Goal: Transaction & Acquisition: Book appointment/travel/reservation

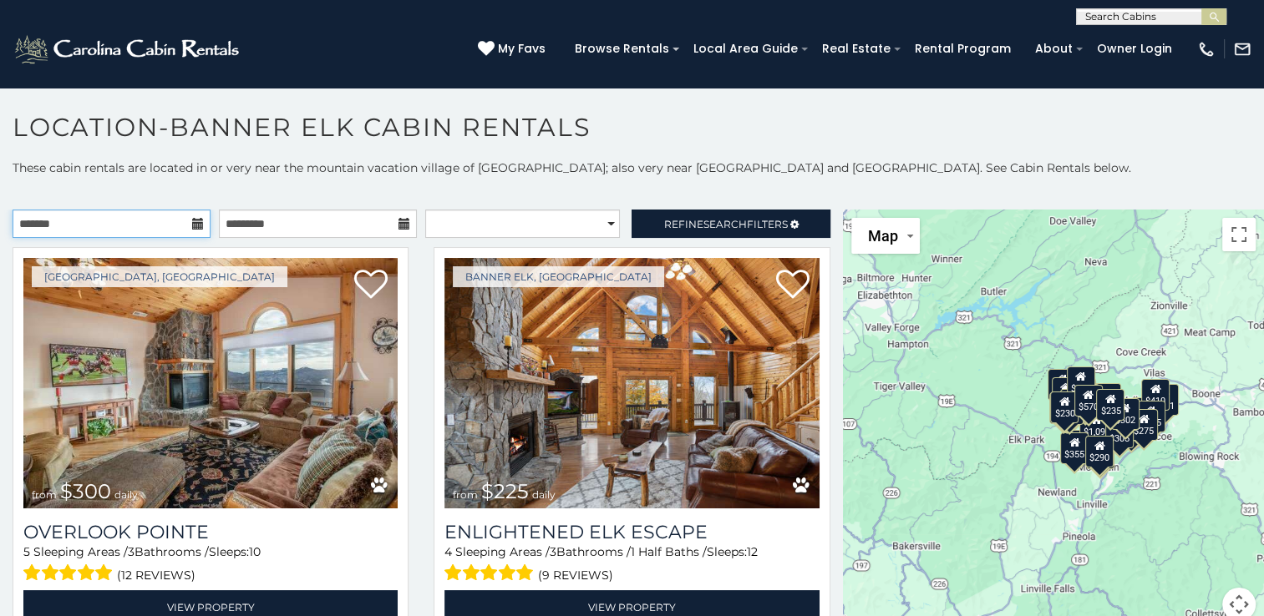
click at [159, 220] on input "text" at bounding box center [112, 224] width 198 height 28
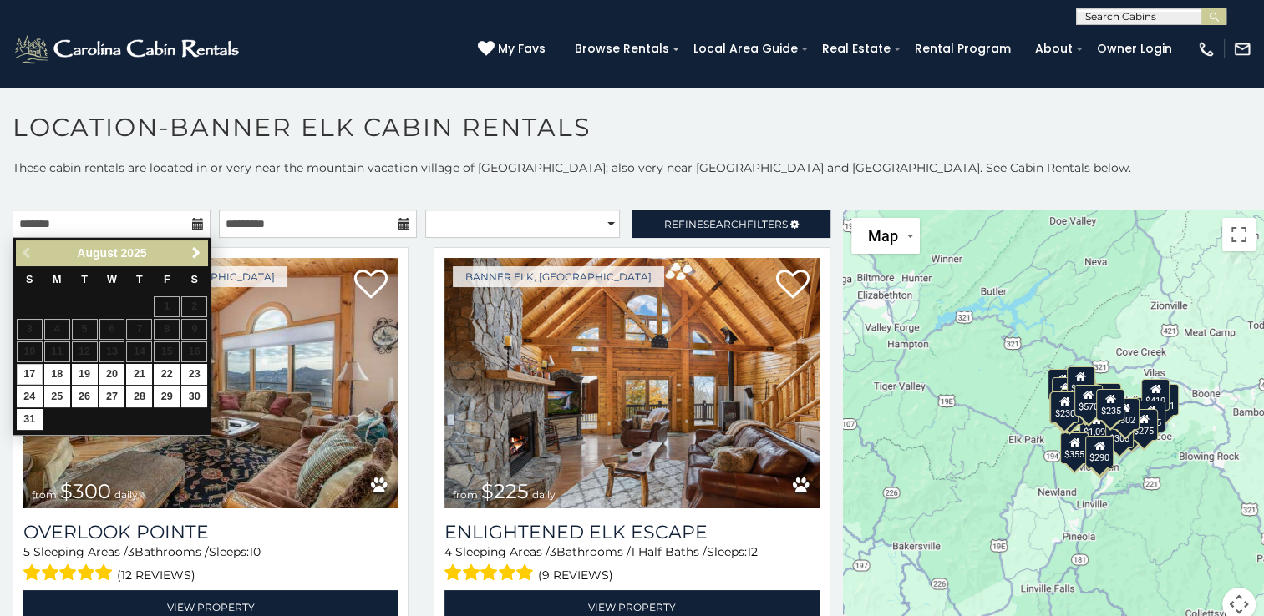
click at [195, 252] on span "Next" at bounding box center [196, 252] width 13 height 13
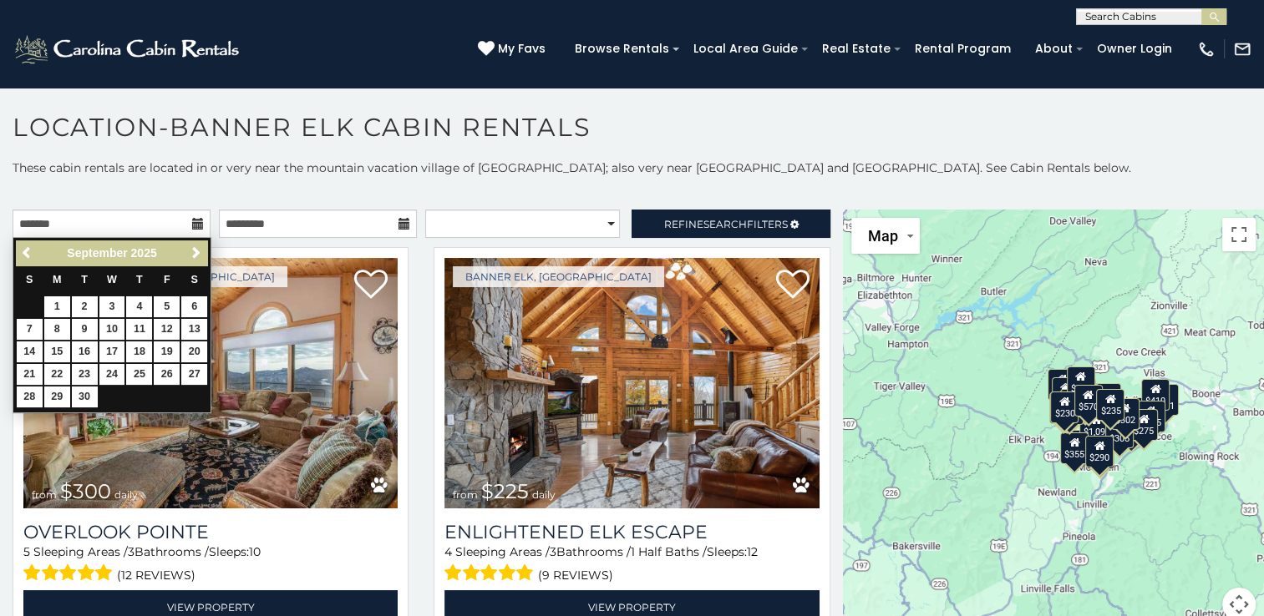
click at [205, 261] on link "Next" at bounding box center [195, 253] width 21 height 21
click at [167, 305] on link "3" at bounding box center [167, 306] width 26 height 21
type input "**********"
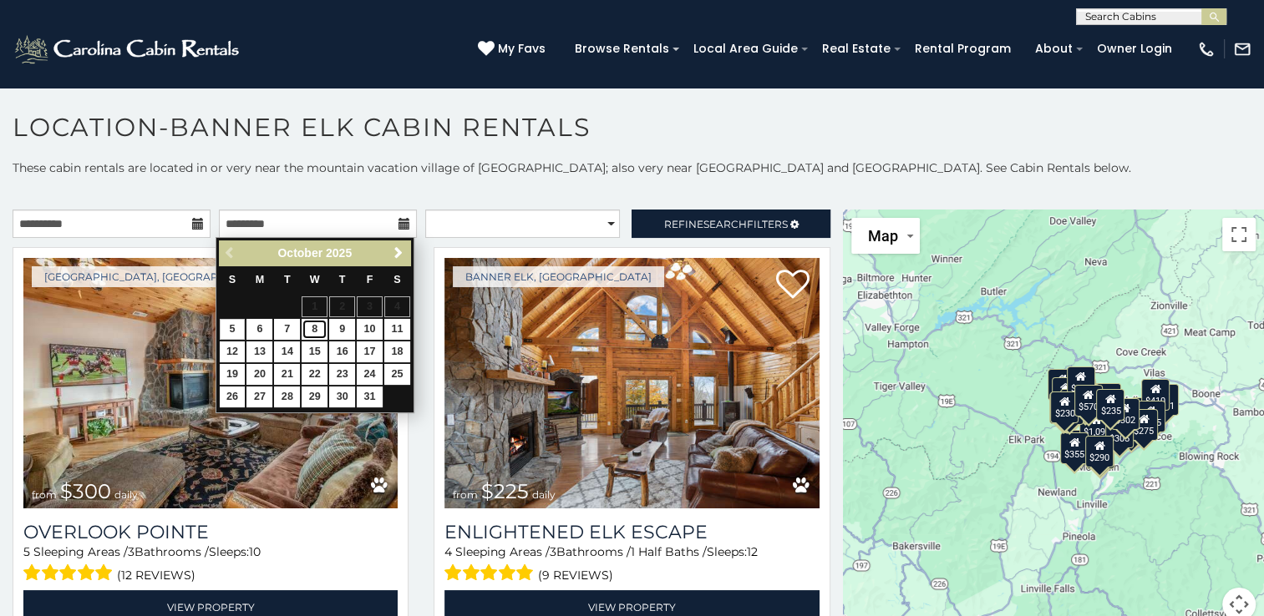
click at [314, 328] on link "8" at bounding box center [314, 329] width 26 height 21
type input "**********"
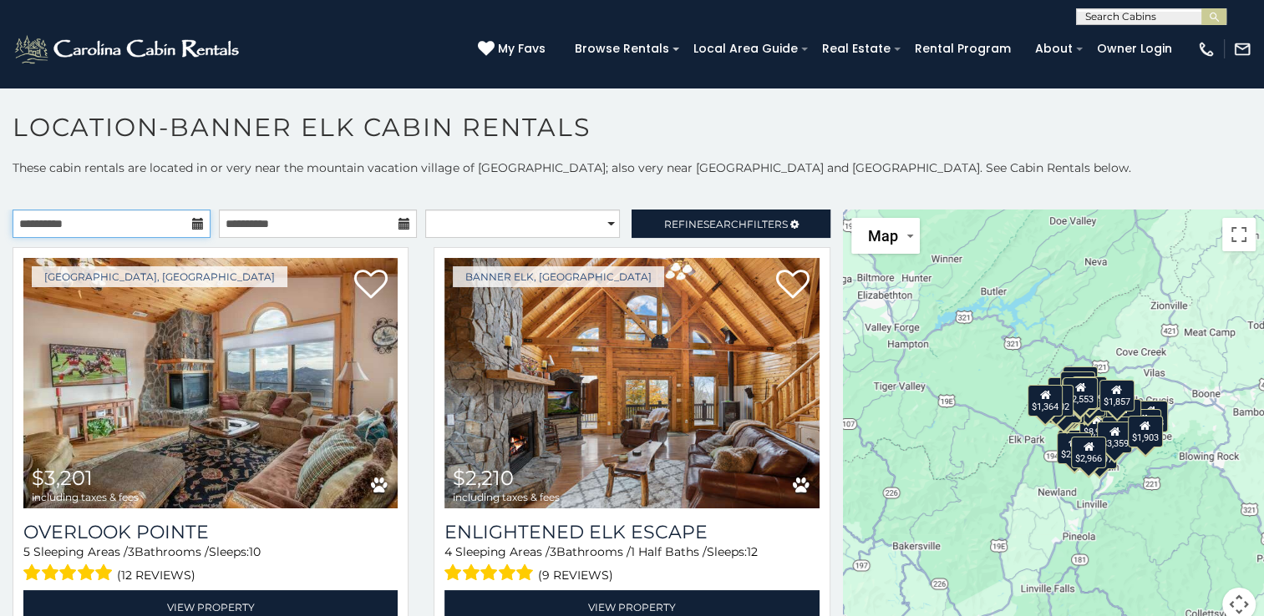
click at [140, 227] on input "**********" at bounding box center [112, 224] width 198 height 28
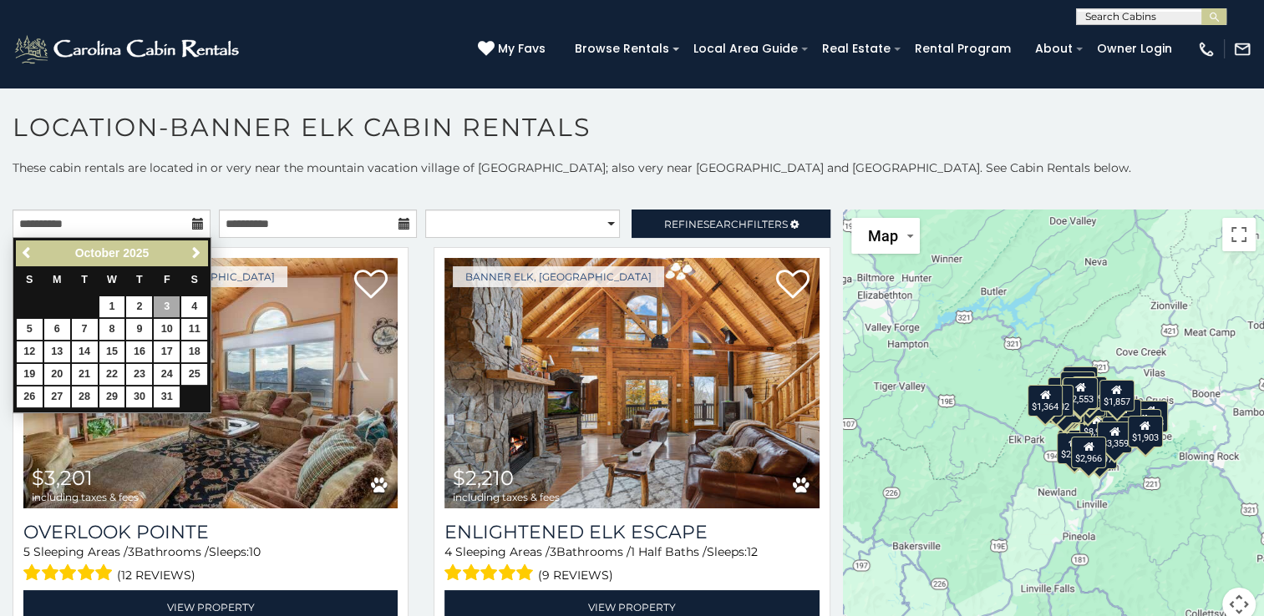
click at [27, 252] on span "Previous" at bounding box center [27, 252] width 13 height 13
click at [134, 373] on link "25" at bounding box center [139, 374] width 26 height 21
type input "**********"
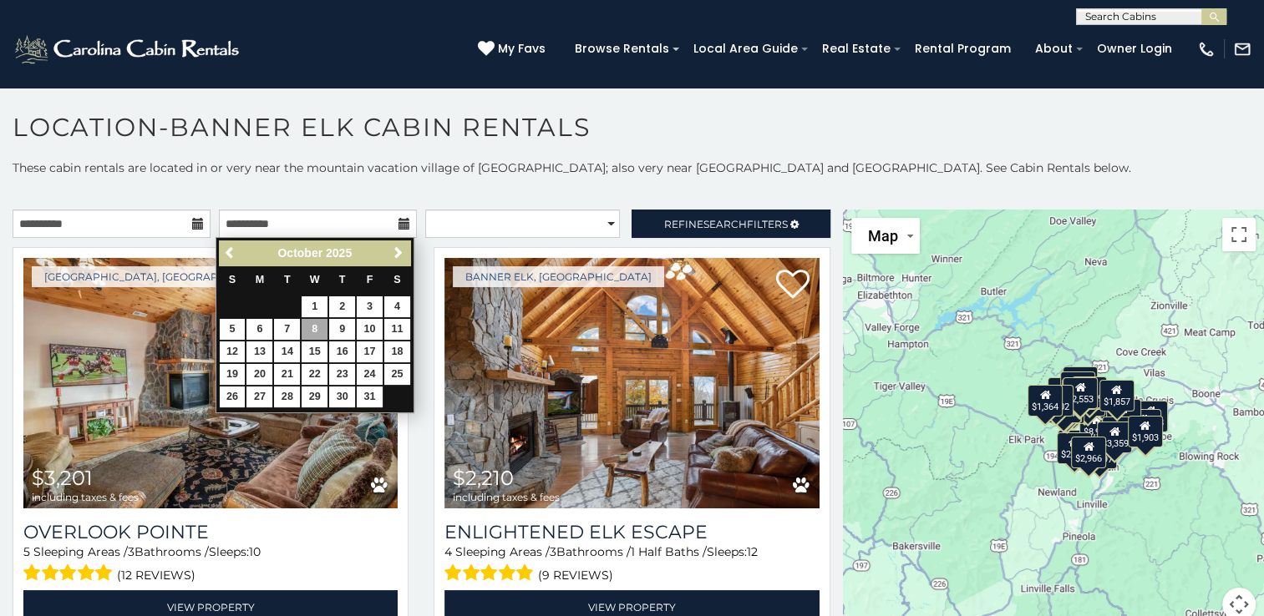
click at [224, 256] on span "Previous" at bounding box center [230, 252] width 13 height 13
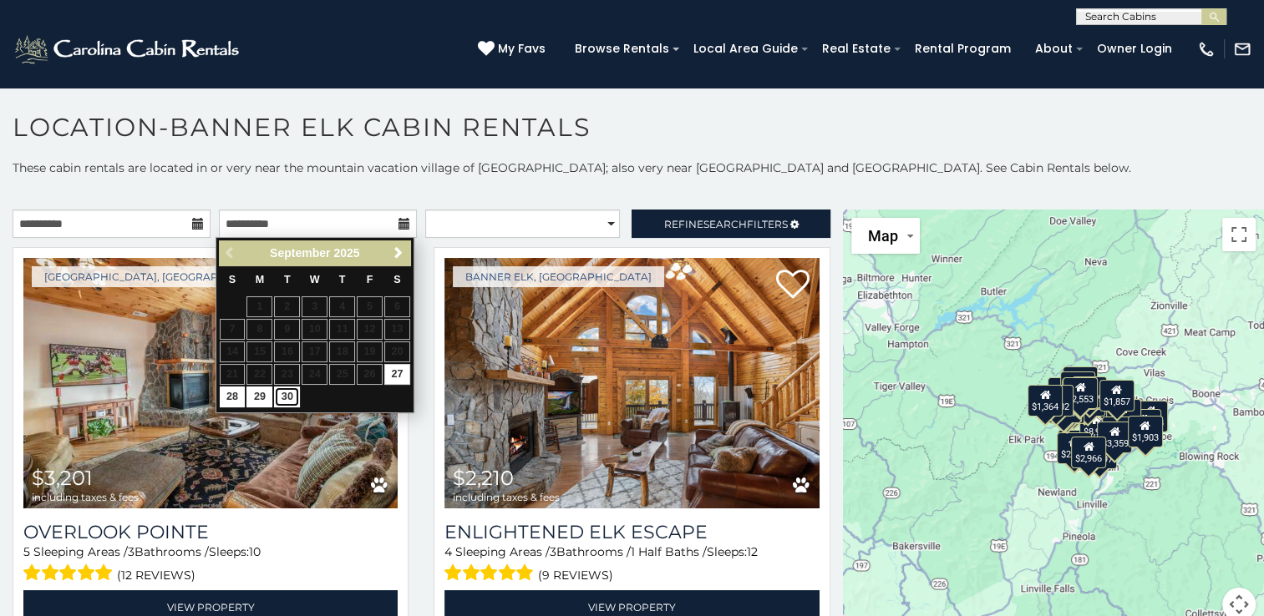
click at [288, 404] on link "30" at bounding box center [287, 397] width 26 height 21
type input "**********"
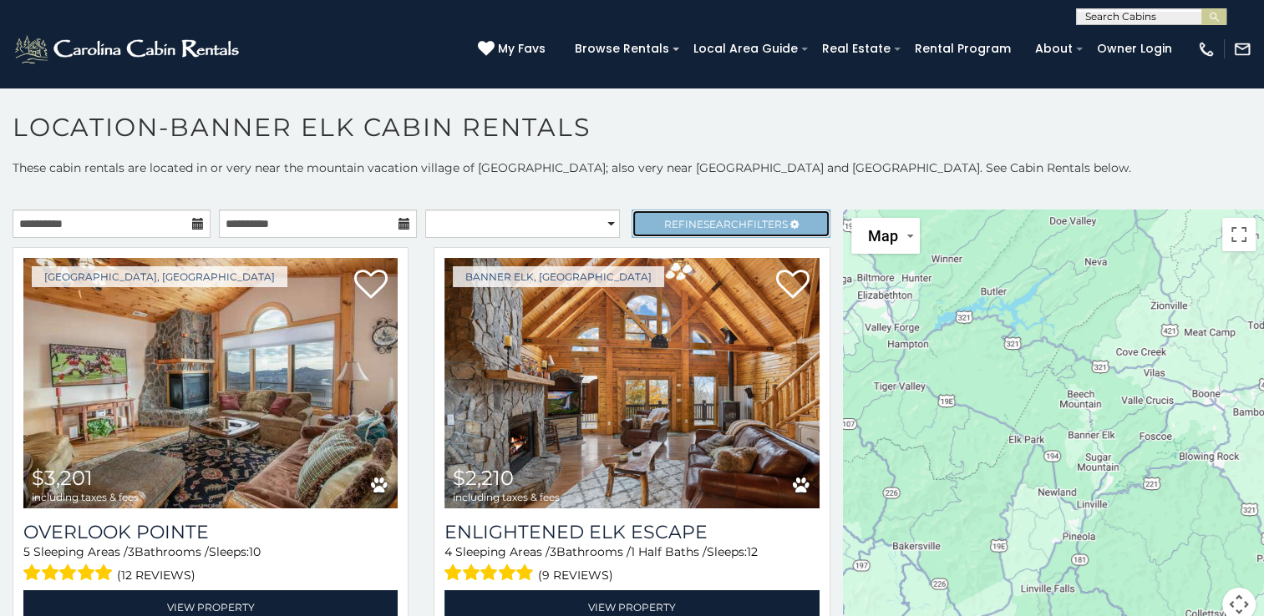
click at [712, 218] on span "Search" at bounding box center [724, 224] width 43 height 13
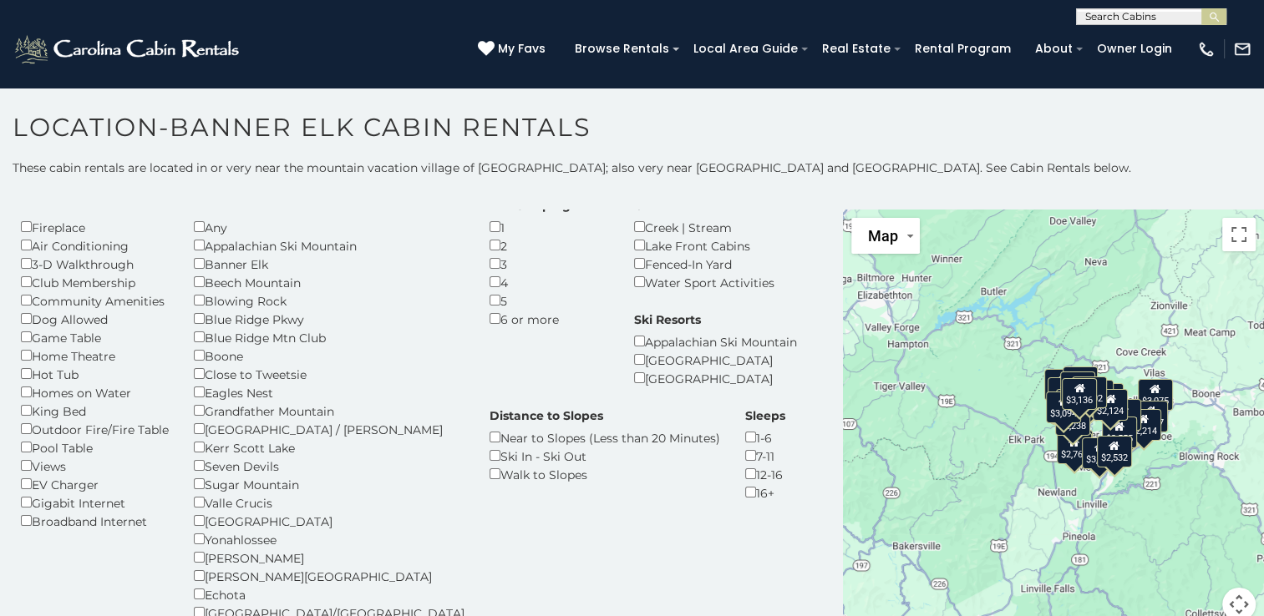
scroll to position [59, 0]
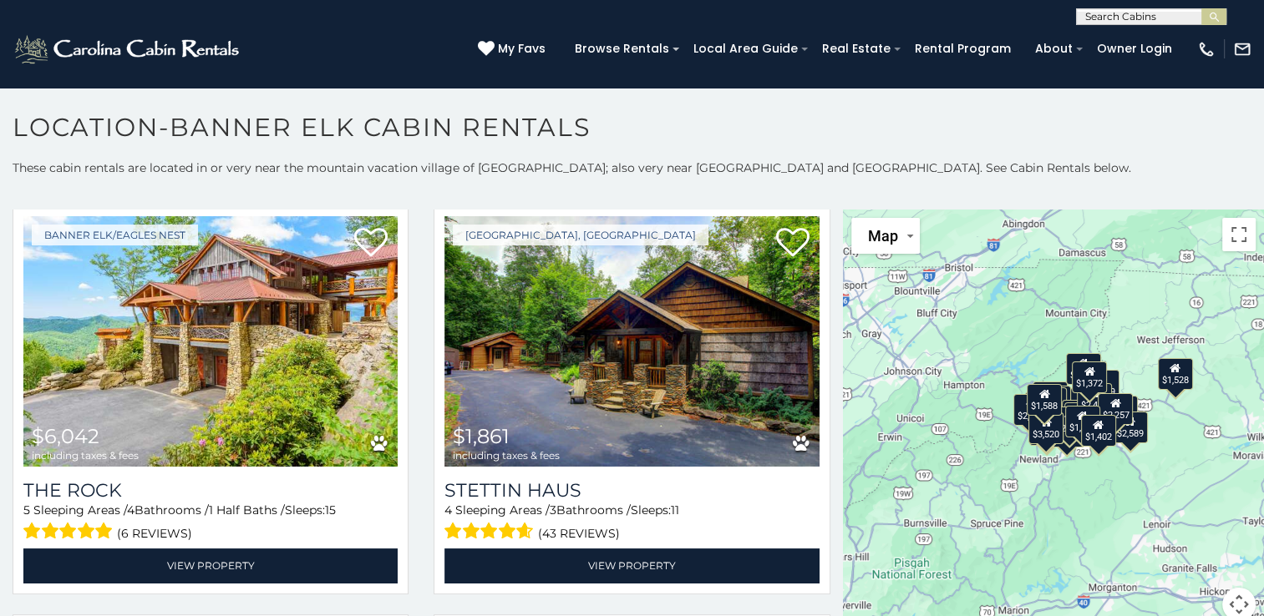
scroll to position [1363, 0]
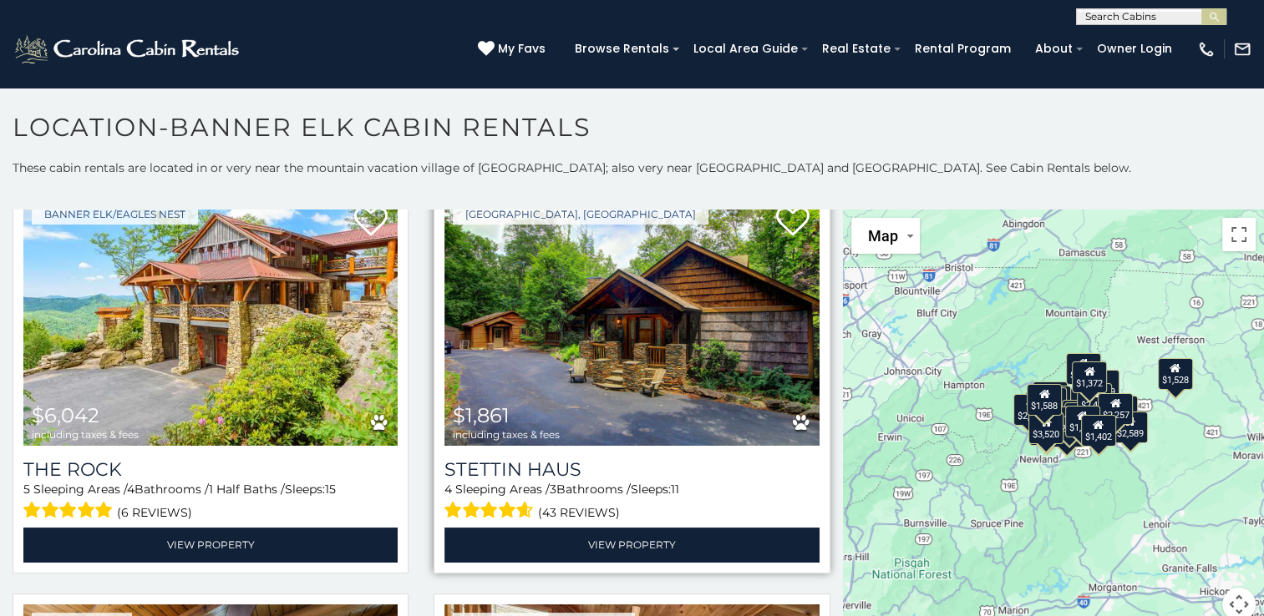
click at [540, 345] on img at bounding box center [631, 320] width 374 height 251
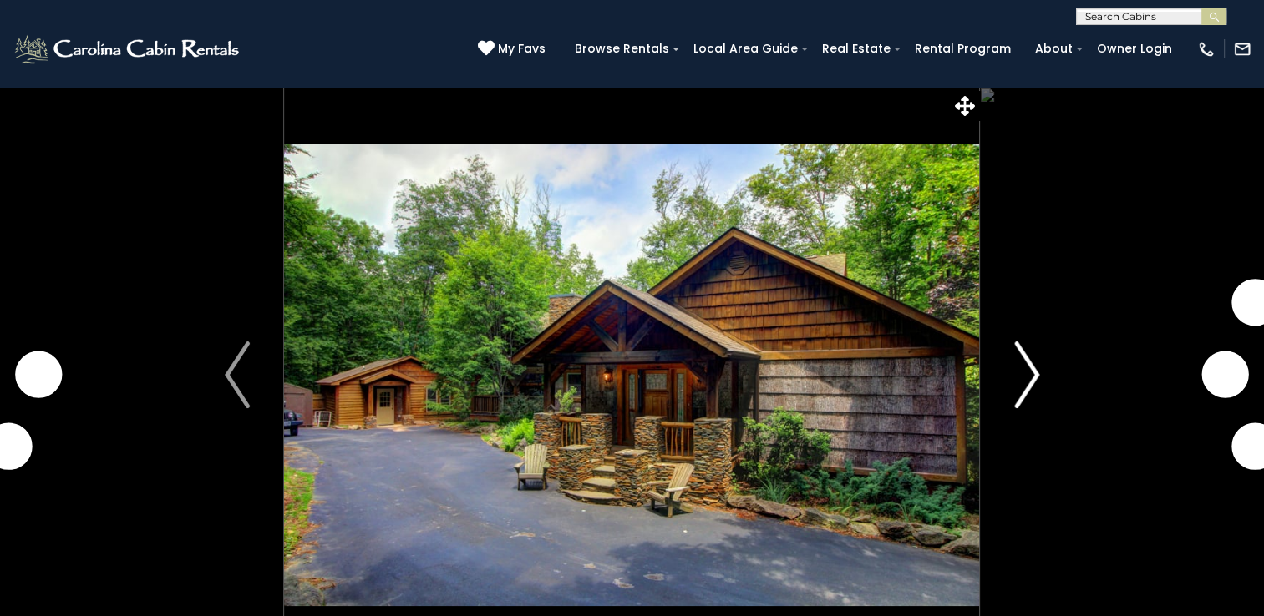
click at [1030, 375] on img "Next" at bounding box center [1026, 375] width 25 height 67
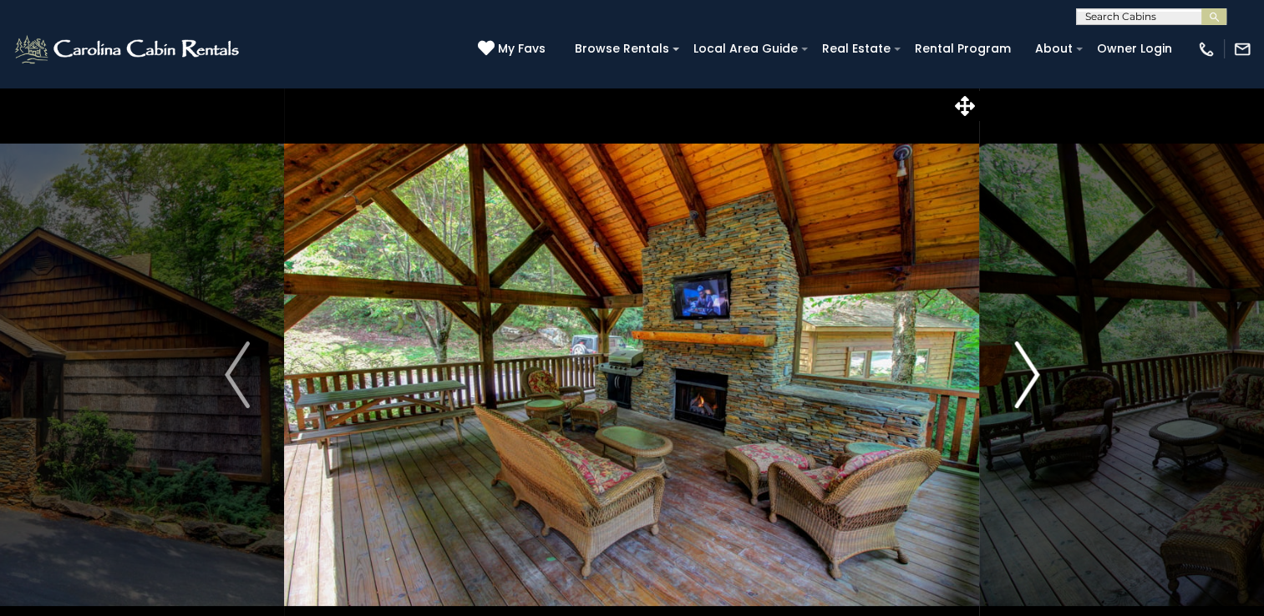
click at [1030, 375] on img "Next" at bounding box center [1026, 375] width 25 height 67
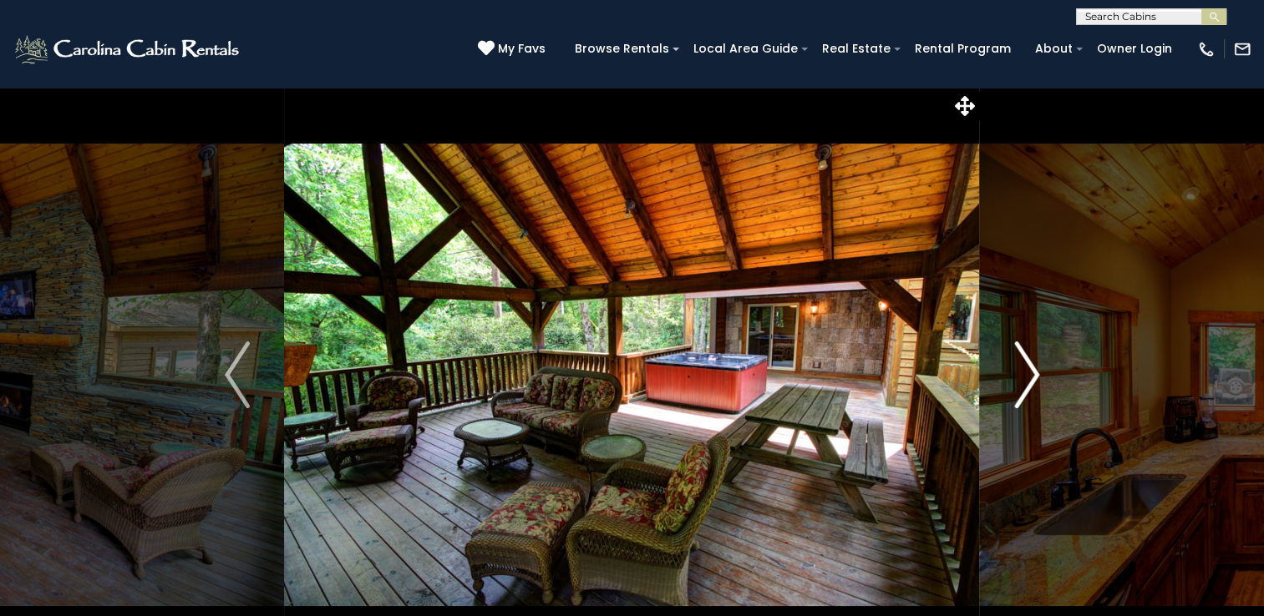
click at [1019, 372] on img "Next" at bounding box center [1026, 375] width 25 height 67
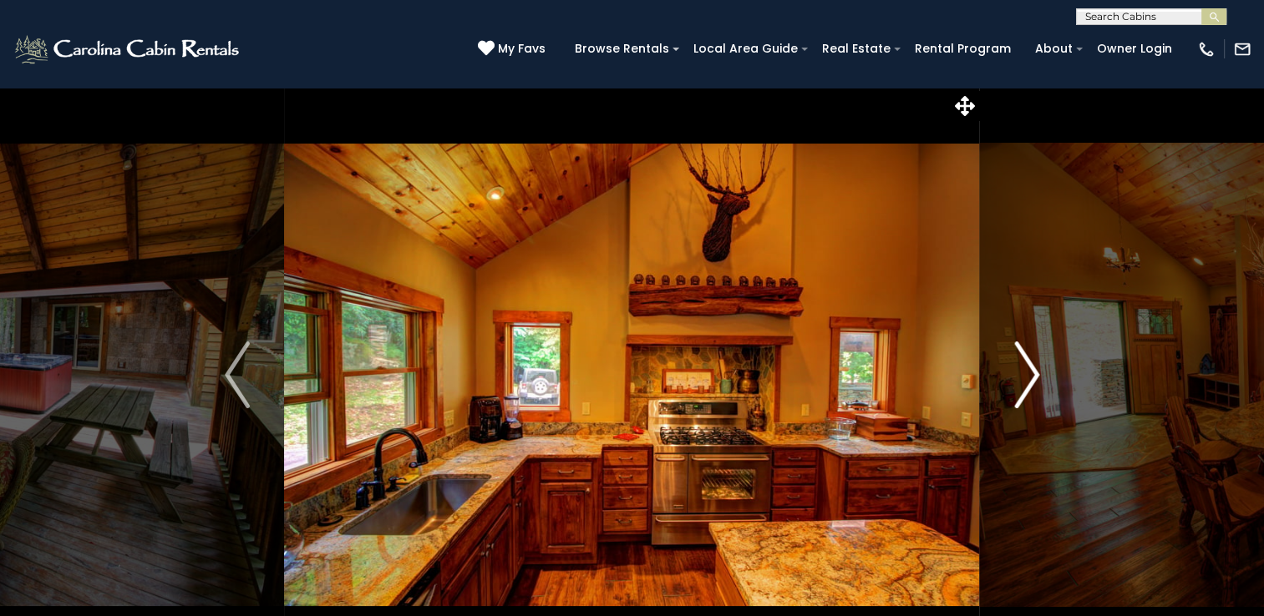
click at [1019, 372] on img "Next" at bounding box center [1026, 375] width 25 height 67
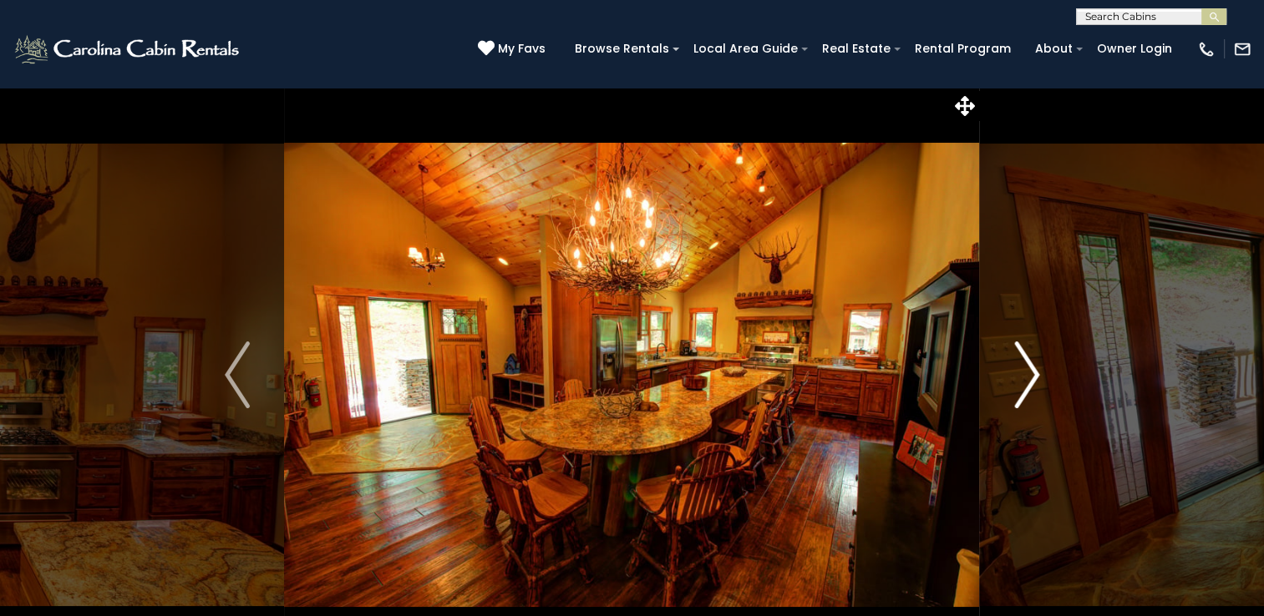
click at [1019, 372] on img "Next" at bounding box center [1026, 375] width 25 height 67
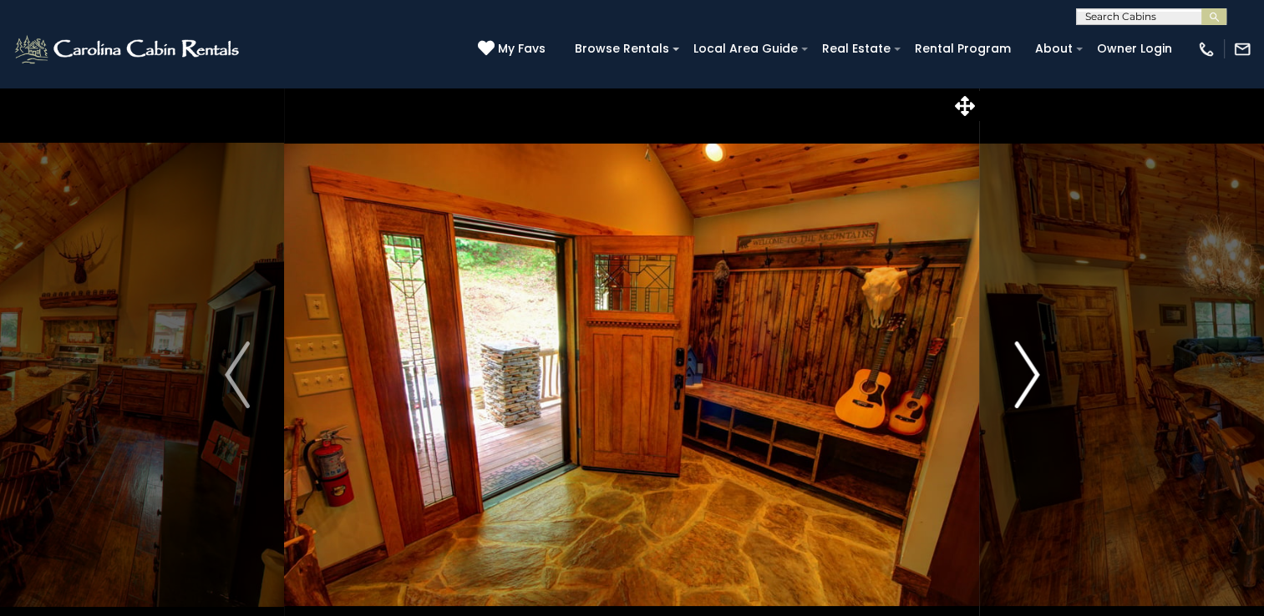
click at [1019, 372] on img "Next" at bounding box center [1026, 375] width 25 height 67
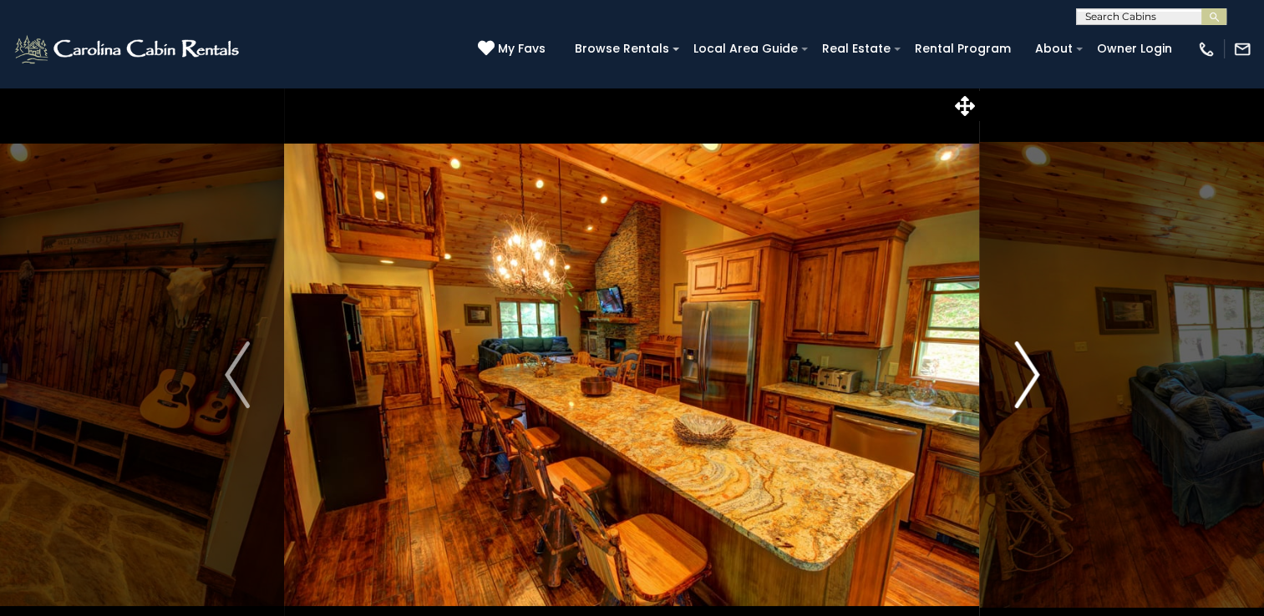
click at [1019, 372] on img "Next" at bounding box center [1026, 375] width 25 height 67
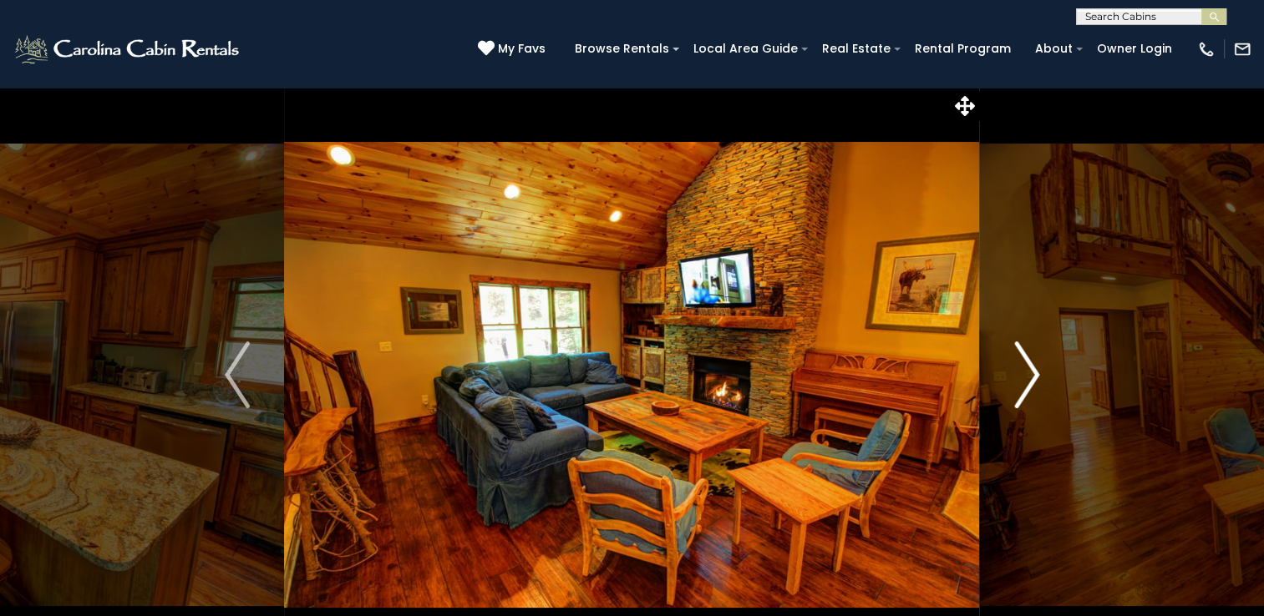
click at [1019, 372] on img "Next" at bounding box center [1026, 375] width 25 height 67
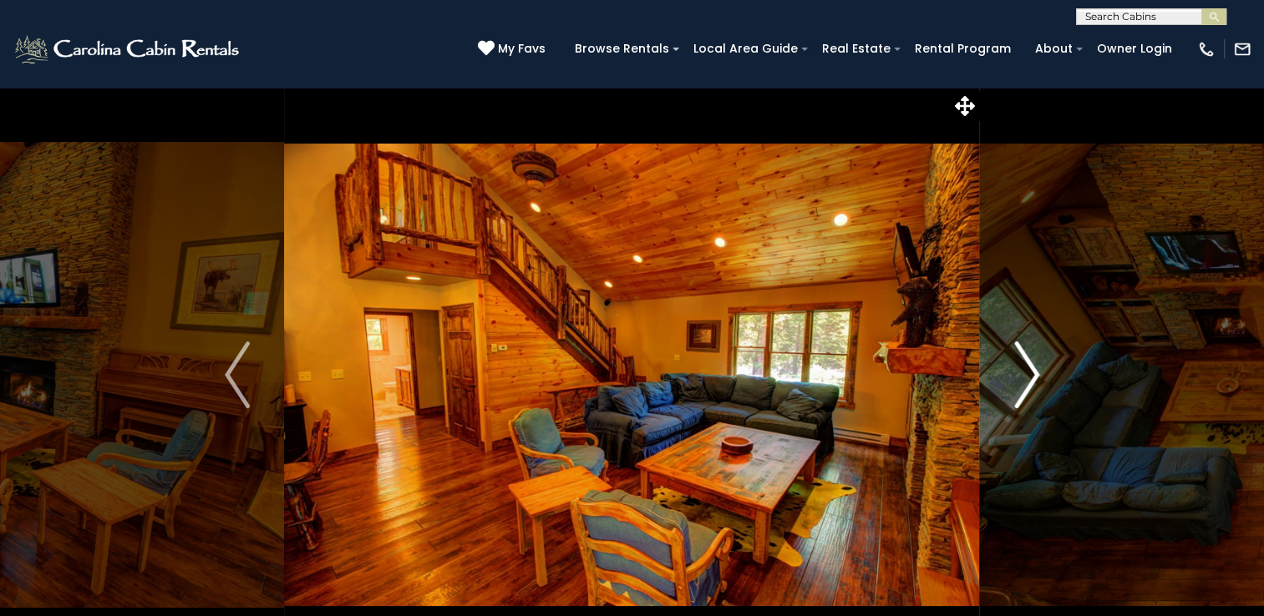
click at [1019, 372] on img "Next" at bounding box center [1026, 375] width 25 height 67
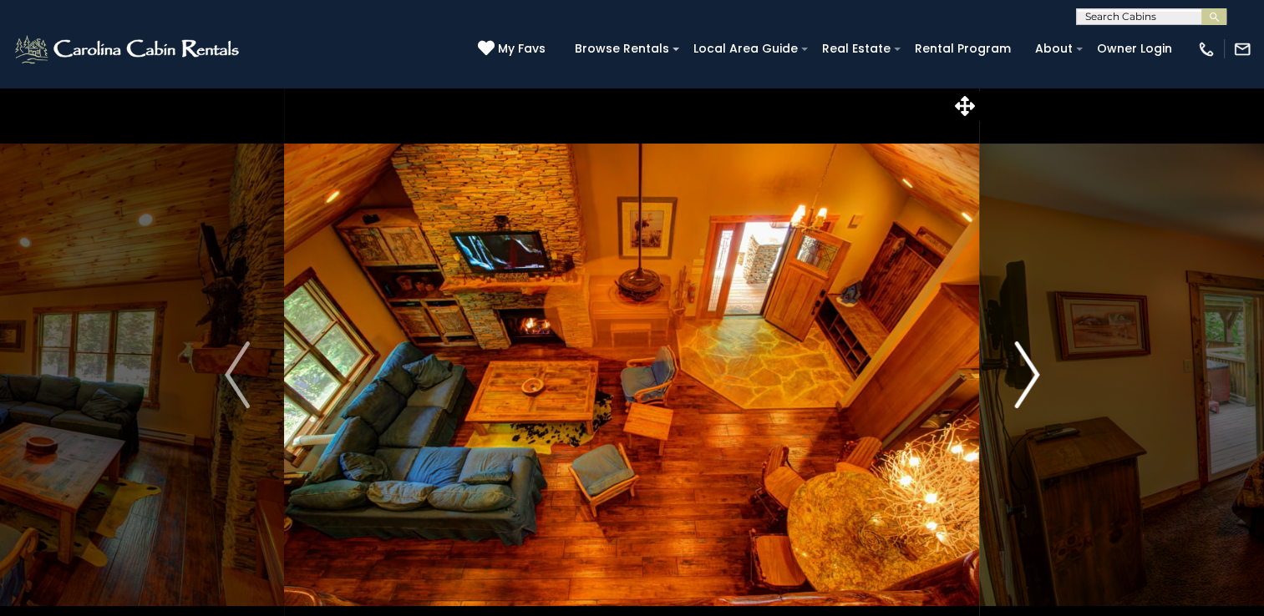
click at [1019, 372] on img "Next" at bounding box center [1026, 375] width 25 height 67
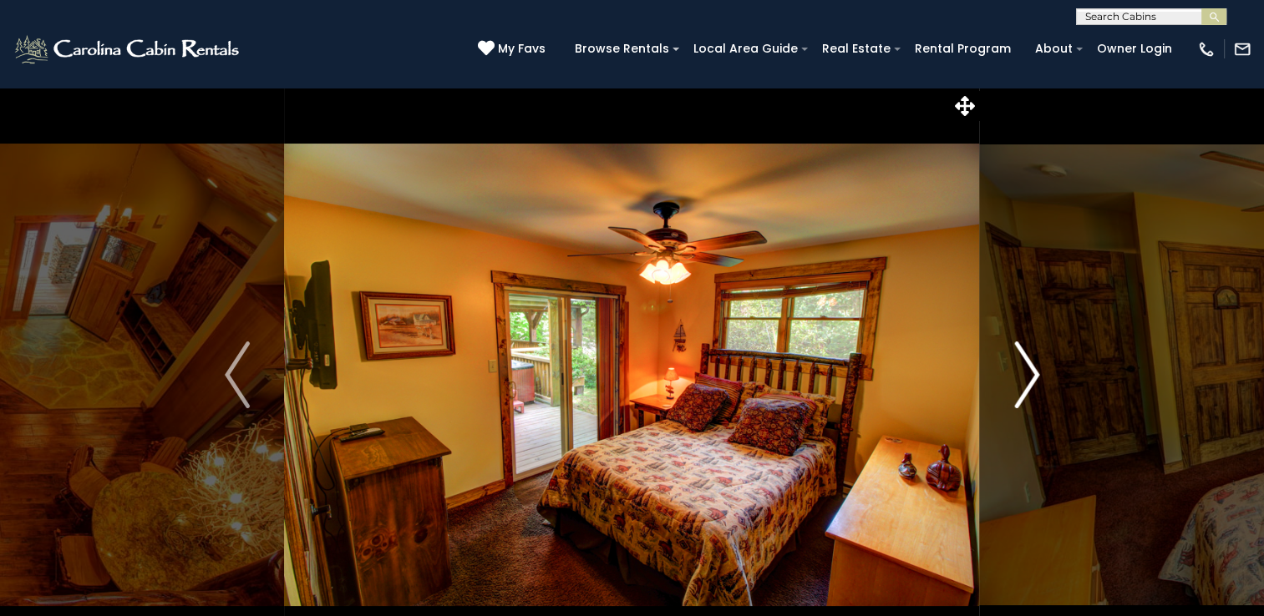
click at [1019, 372] on img "Next" at bounding box center [1026, 375] width 25 height 67
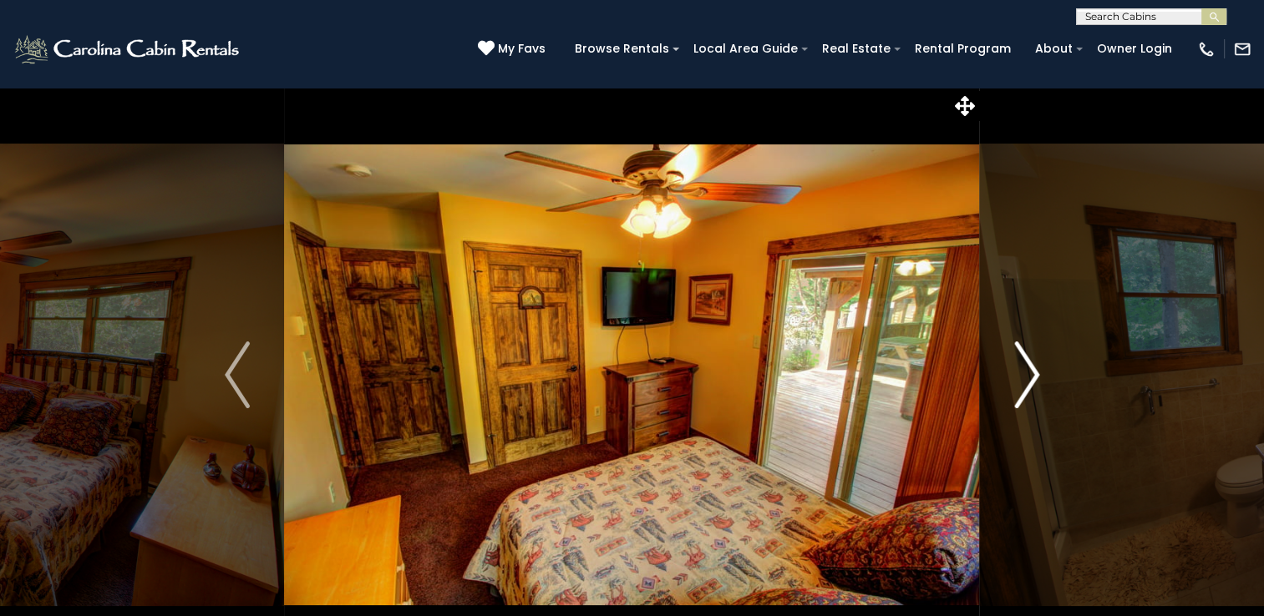
click at [1019, 372] on img "Next" at bounding box center [1026, 375] width 25 height 67
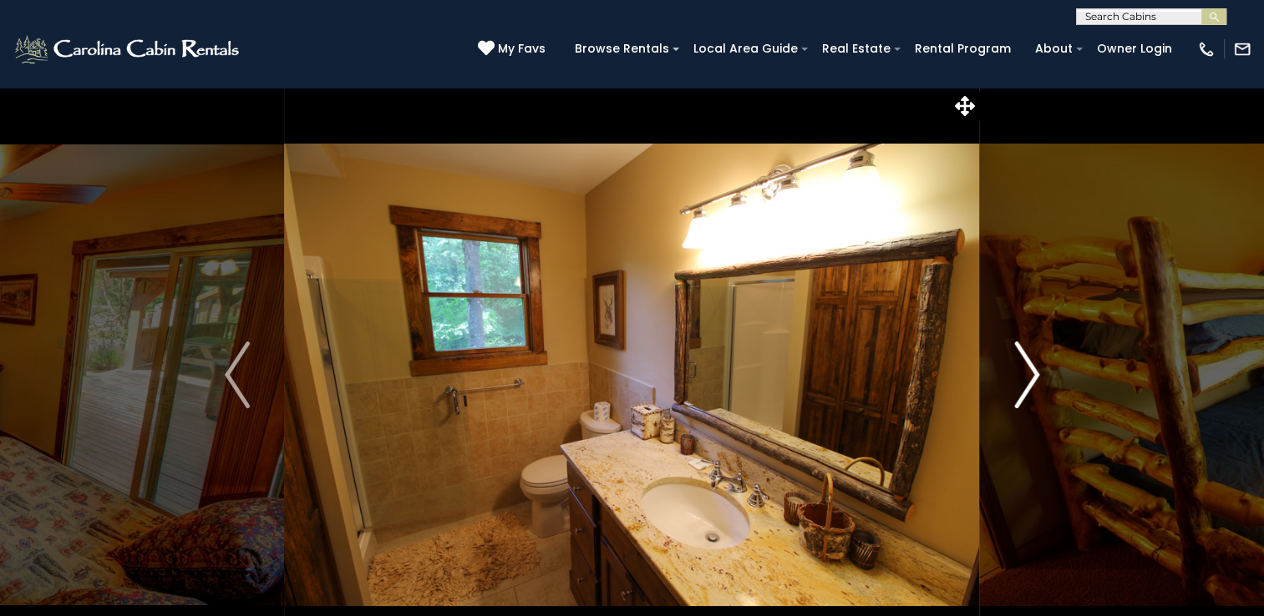
click at [1019, 372] on img "Next" at bounding box center [1026, 375] width 25 height 67
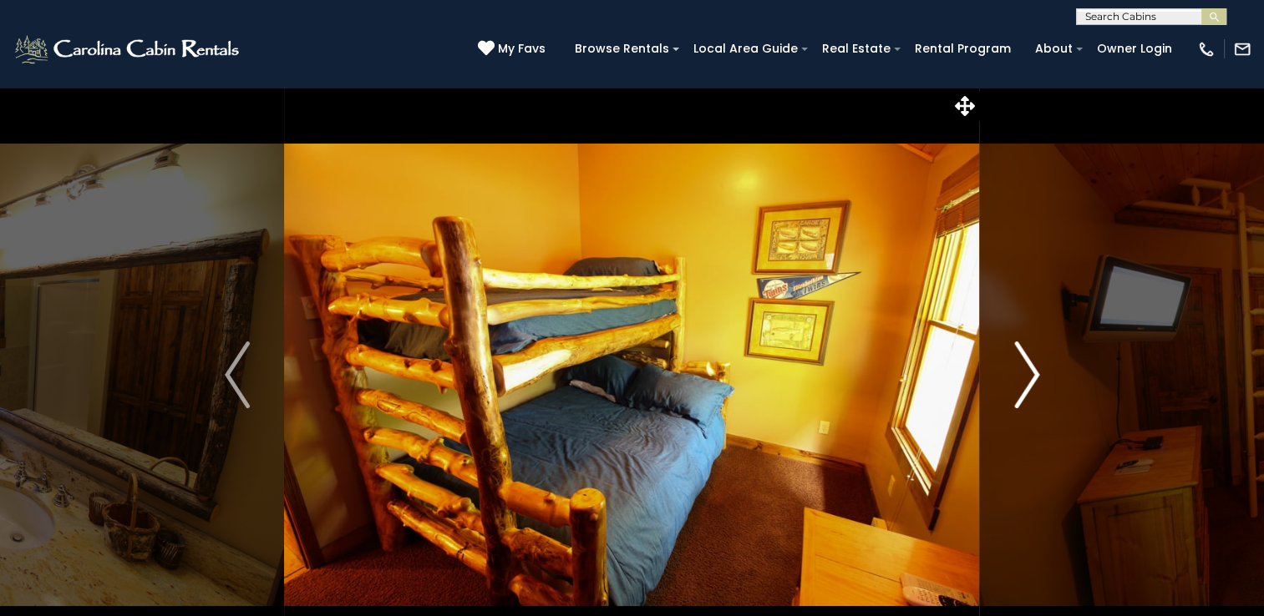
click at [1006, 373] on button "Next" at bounding box center [1027, 375] width 94 height 576
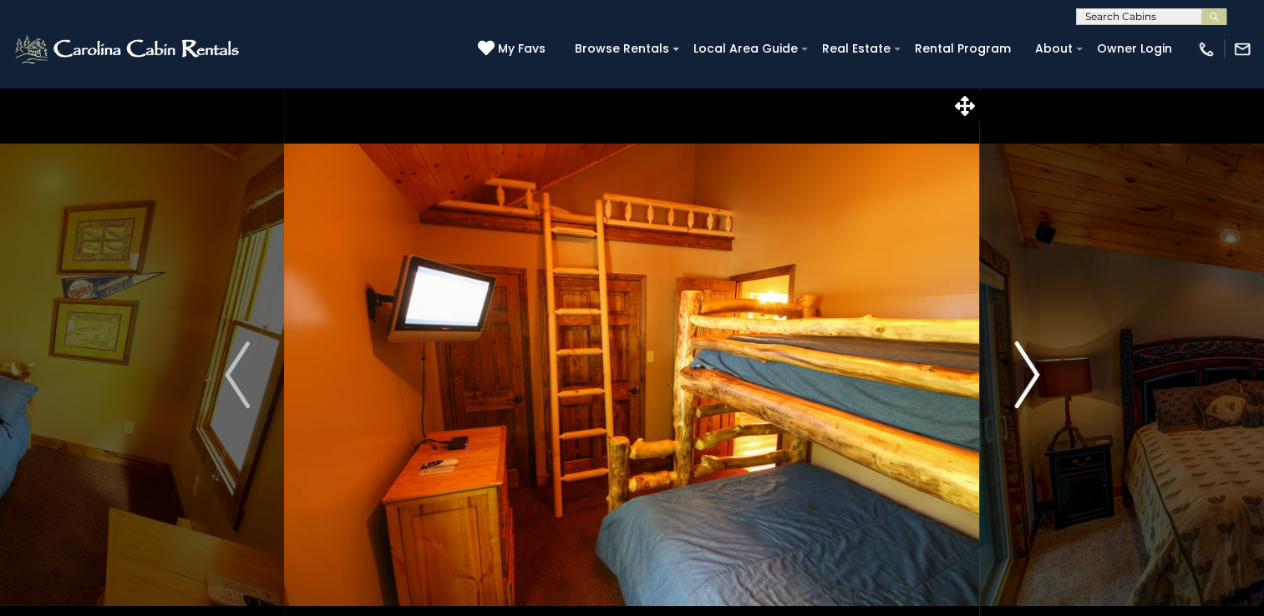
click at [1006, 373] on button "Next" at bounding box center [1027, 375] width 94 height 576
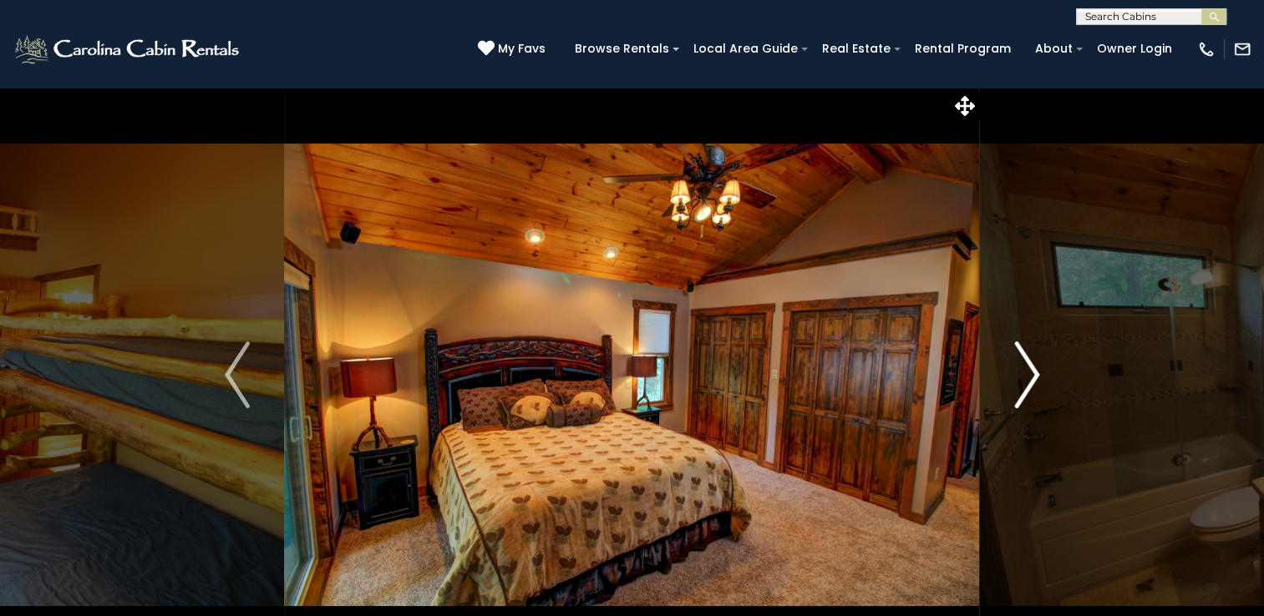
click at [1006, 373] on button "Next" at bounding box center [1027, 375] width 94 height 576
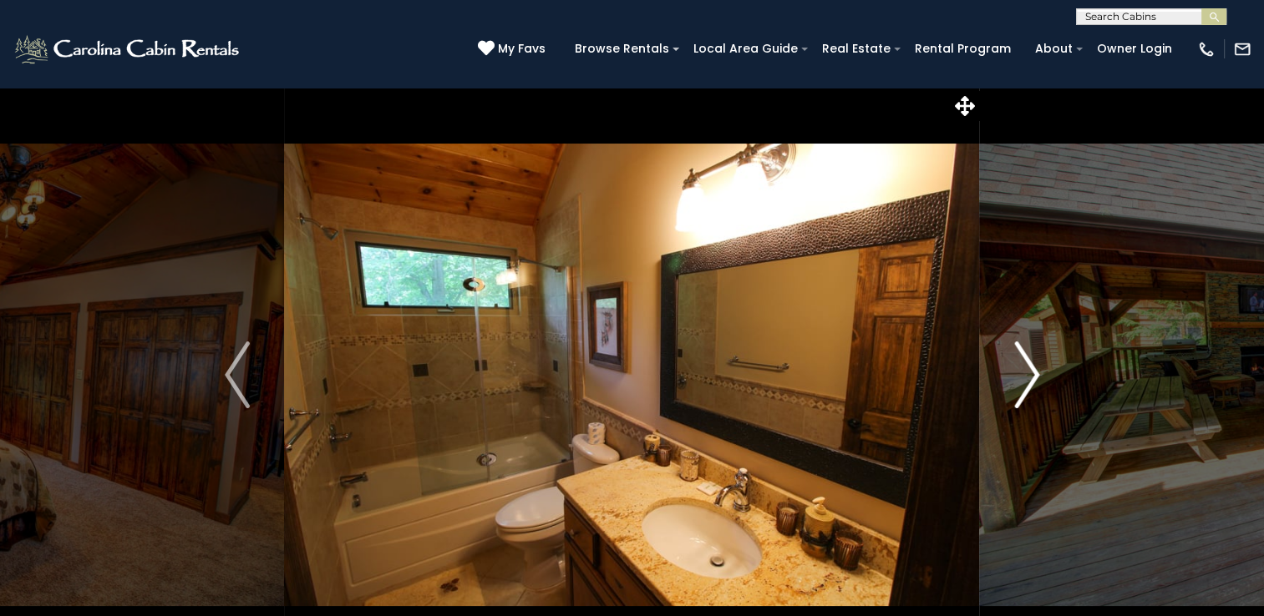
click at [1006, 373] on button "Next" at bounding box center [1027, 375] width 94 height 576
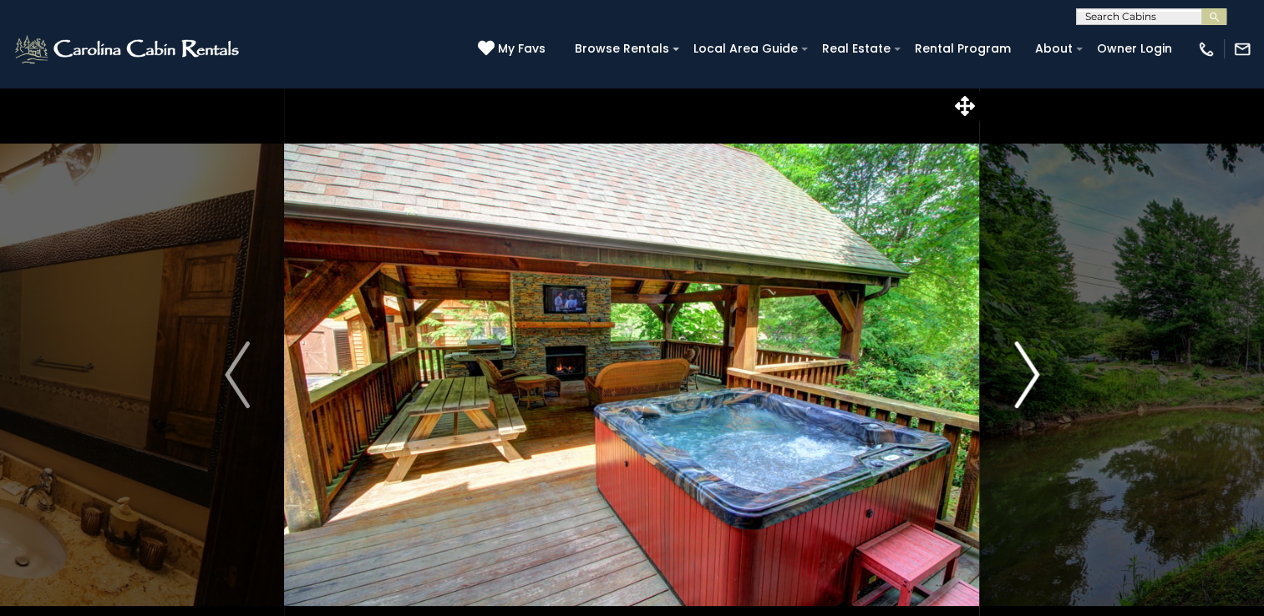
click at [1006, 373] on button "Next" at bounding box center [1027, 375] width 94 height 576
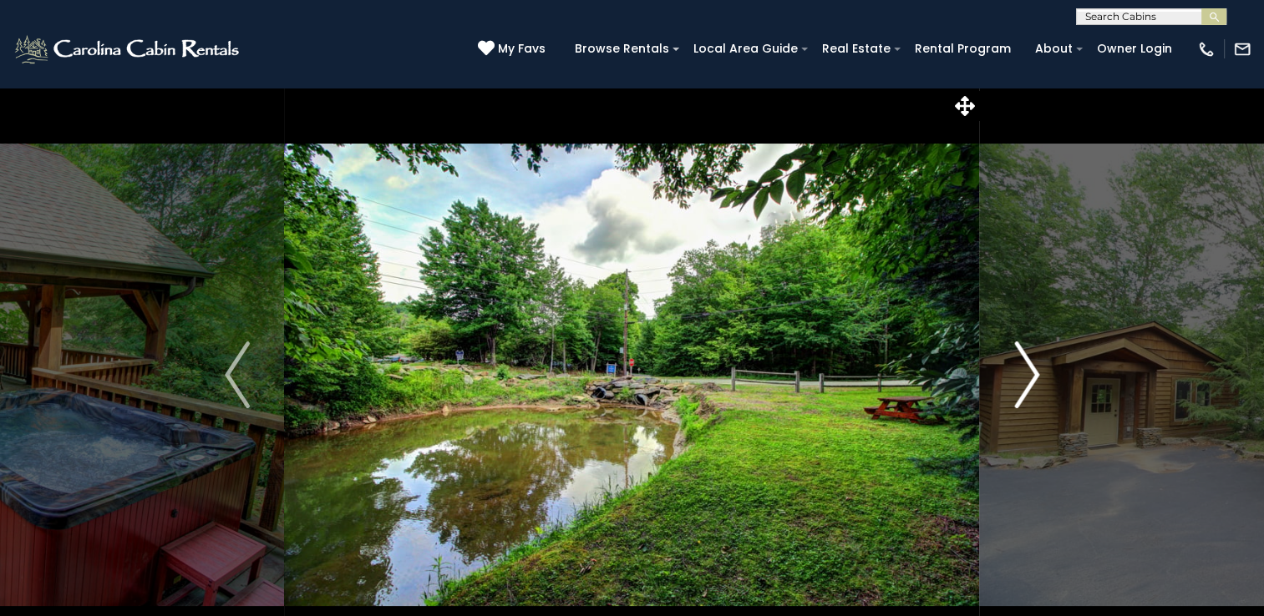
click at [1022, 376] on img "Next" at bounding box center [1026, 375] width 25 height 67
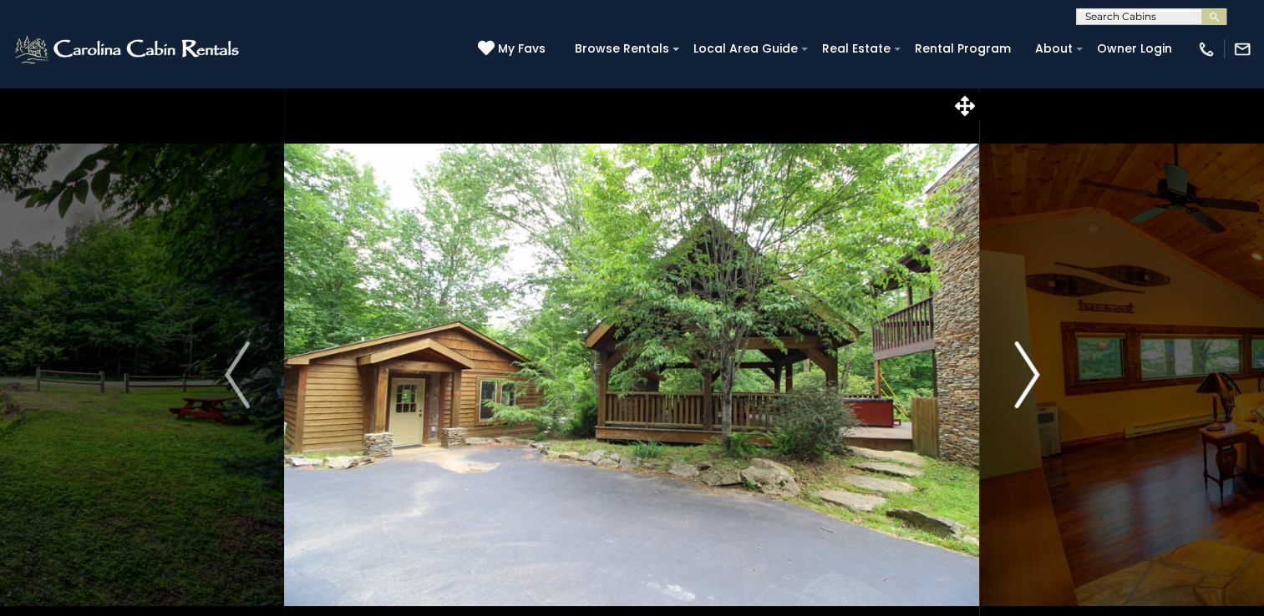
click at [1022, 376] on img "Next" at bounding box center [1026, 375] width 25 height 67
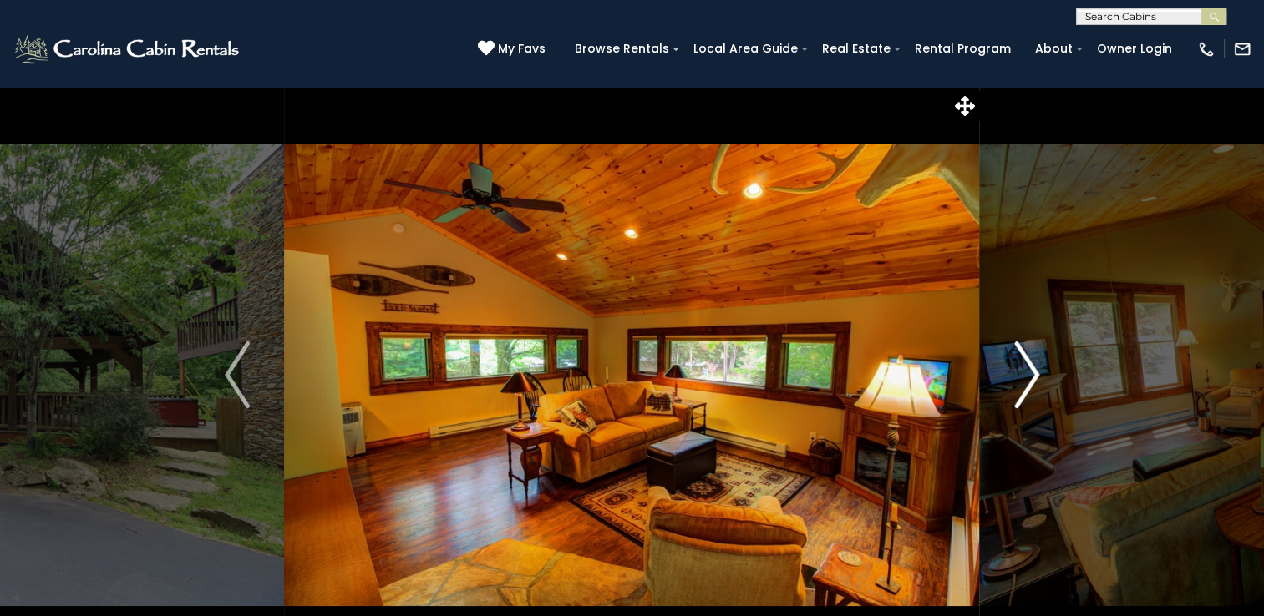
click at [1022, 376] on img "Next" at bounding box center [1026, 375] width 25 height 67
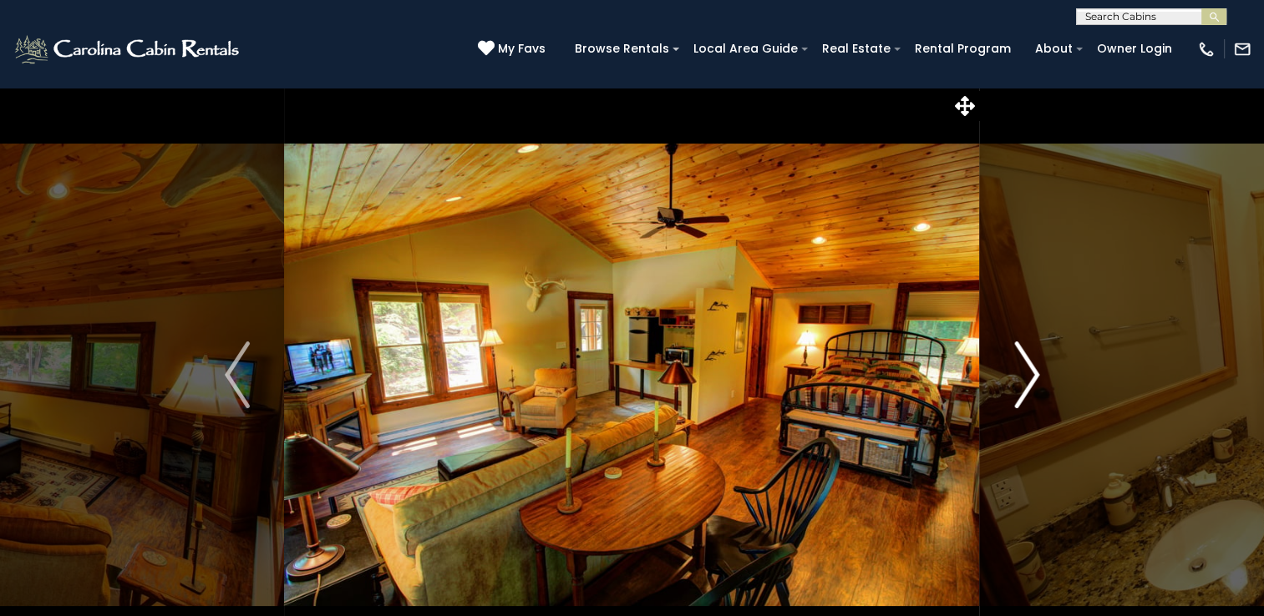
click at [1012, 379] on button "Next" at bounding box center [1027, 375] width 94 height 576
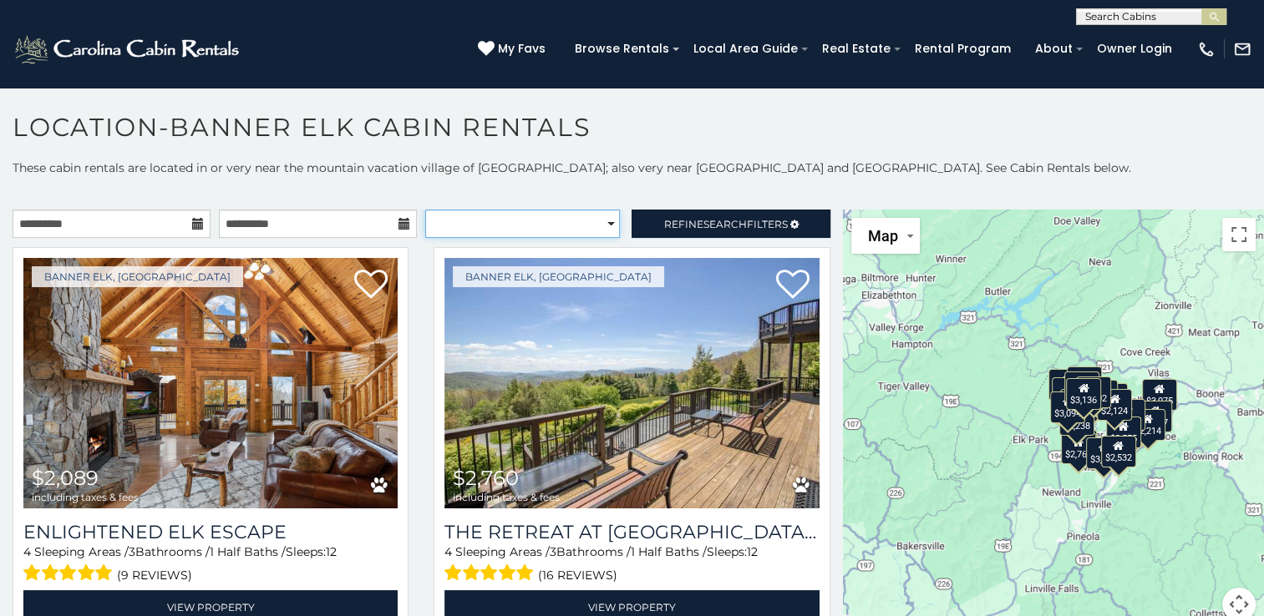
click at [555, 225] on select "**********" at bounding box center [522, 224] width 195 height 28
select select "*********"
click at [425, 210] on select "**********" at bounding box center [522, 224] width 195 height 28
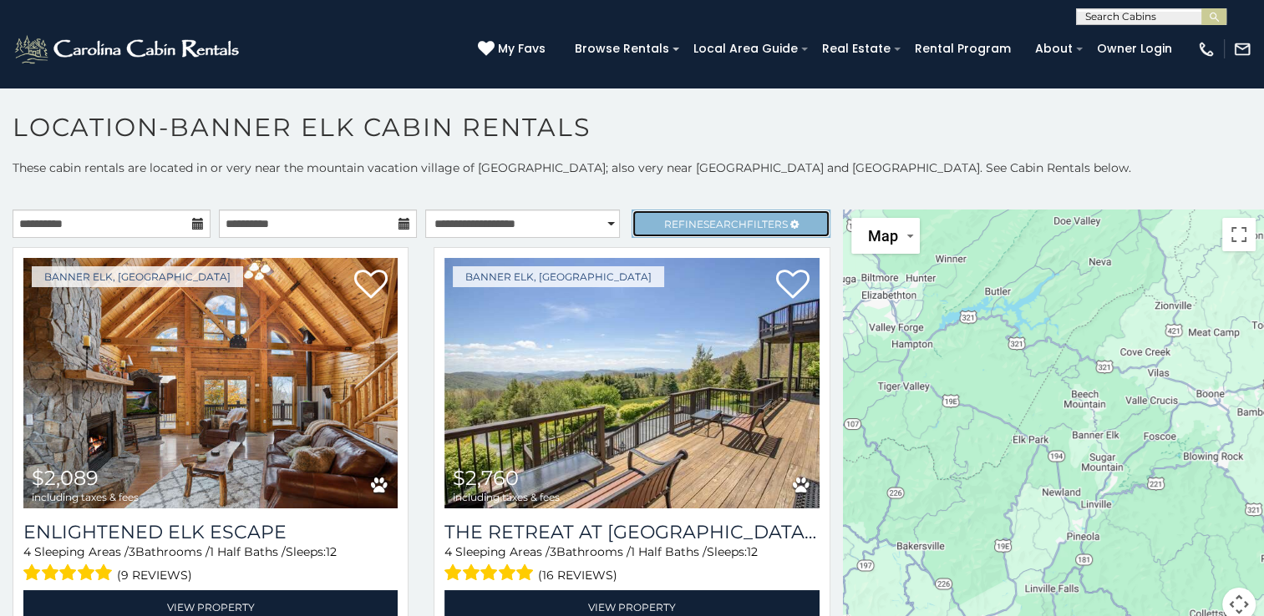
click at [707, 224] on span "Search" at bounding box center [724, 224] width 43 height 13
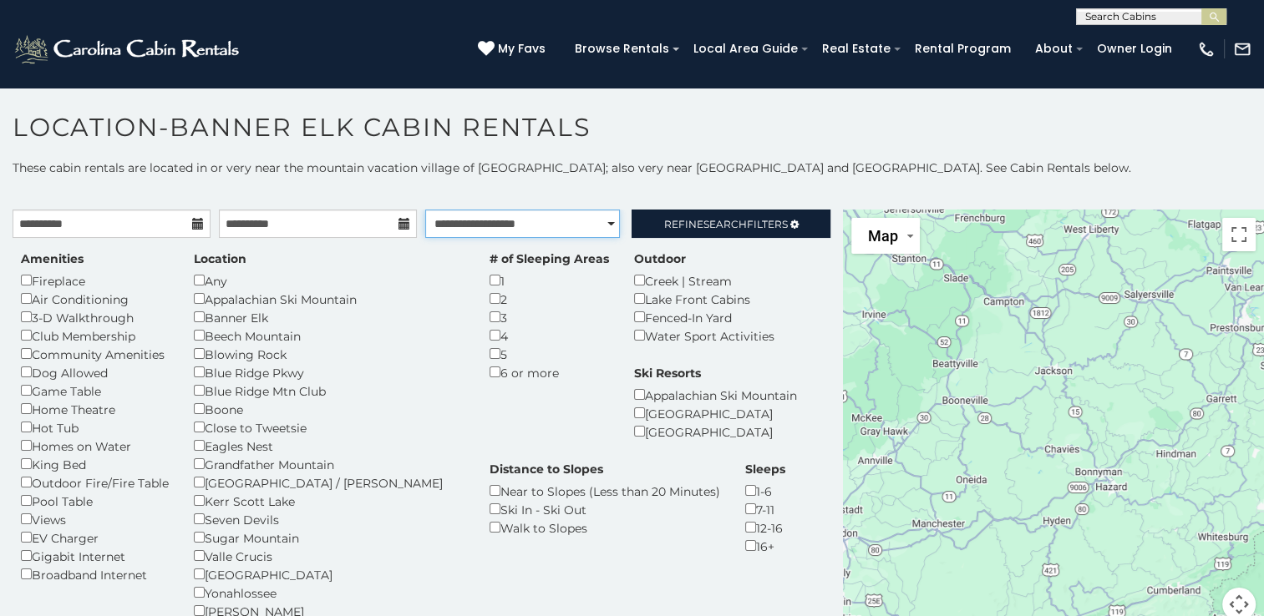
click at [561, 225] on select "**********" at bounding box center [522, 224] width 195 height 28
click at [736, 218] on span "Refine Search Filters" at bounding box center [726, 224] width 124 height 13
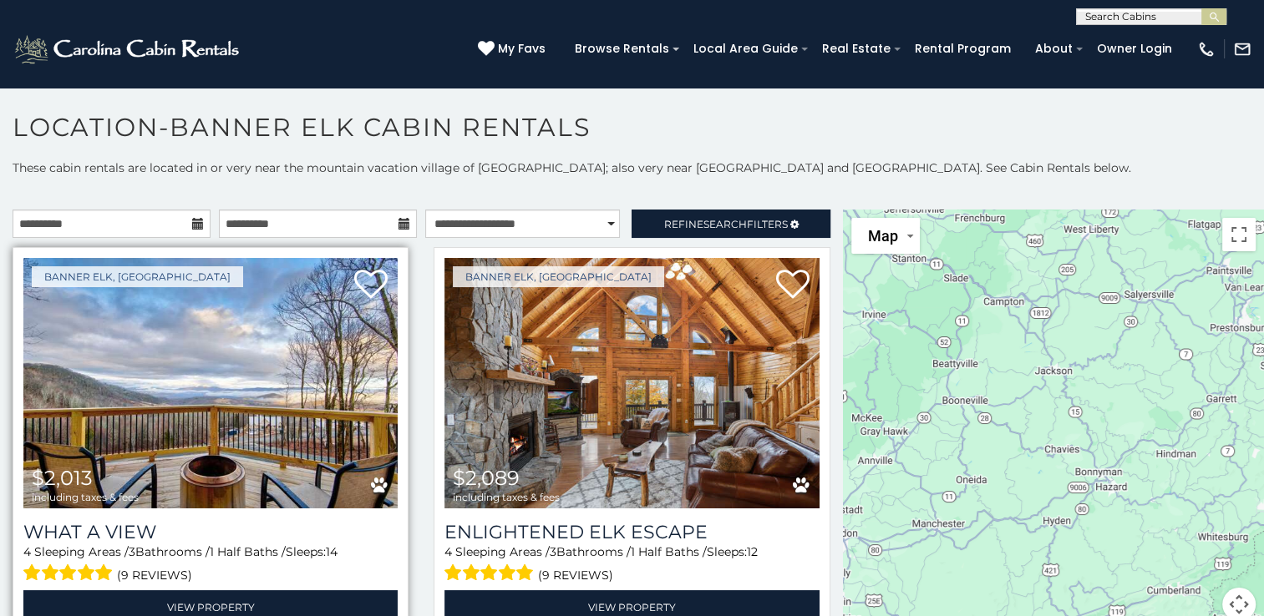
click at [261, 437] on img at bounding box center [210, 383] width 374 height 251
